Goal: Task Accomplishment & Management: Manage account settings

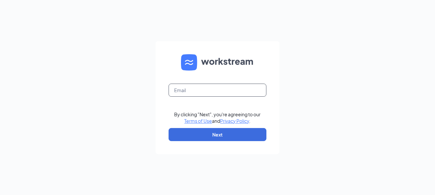
click at [192, 90] on input "text" at bounding box center [218, 89] width 98 height 13
type input "[PERSON_NAME][EMAIL_ADDRESS][PERSON_NAME][PERSON_NAME][DOMAIN_NAME]"
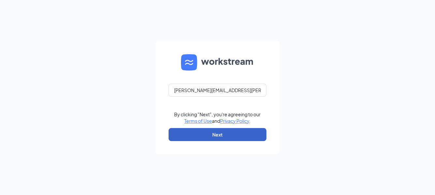
click at [217, 135] on button "Next" at bounding box center [218, 134] width 98 height 13
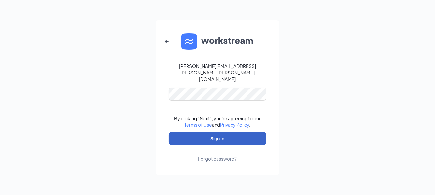
click at [215, 132] on button "Sign In" at bounding box center [218, 138] width 98 height 13
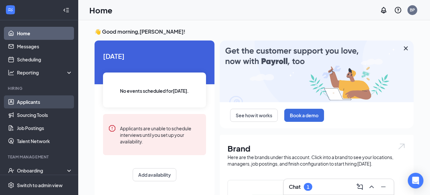
click at [35, 99] on link "Applicants" at bounding box center [45, 101] width 56 height 13
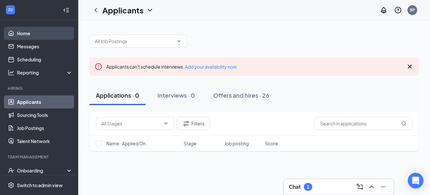
click at [23, 33] on link "Home" at bounding box center [45, 33] width 56 height 13
